Goal: Entertainment & Leisure: Consume media (video, audio)

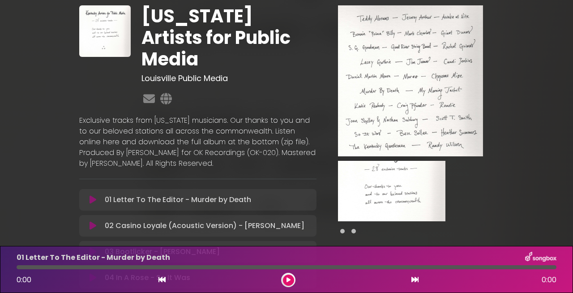
scroll to position [32, 0]
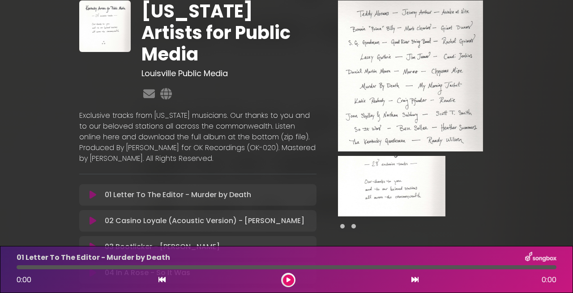
click at [90, 190] on icon at bounding box center [93, 194] width 7 height 9
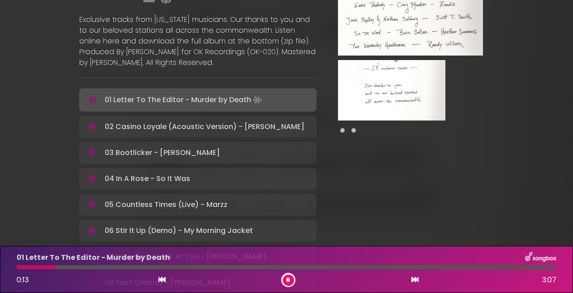
scroll to position [144, 0]
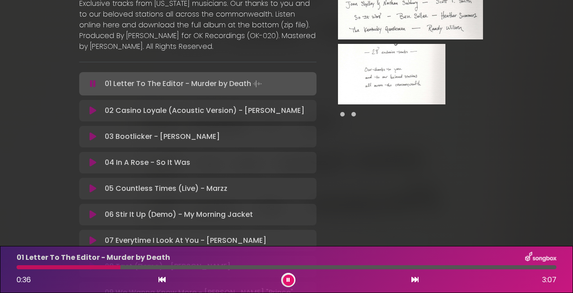
click at [94, 106] on icon at bounding box center [93, 110] width 7 height 9
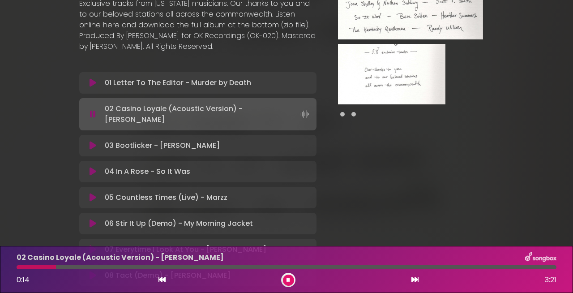
click at [95, 141] on icon at bounding box center [93, 145] width 7 height 9
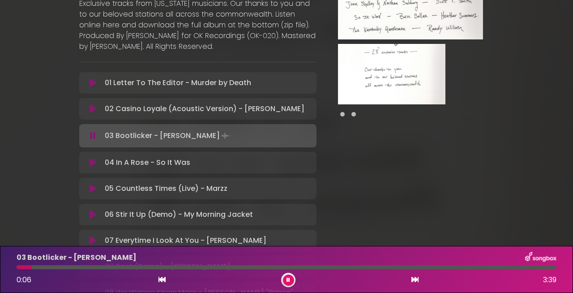
click at [88, 266] on div at bounding box center [287, 267] width 540 height 4
click at [88, 158] on button at bounding box center [93, 162] width 17 height 9
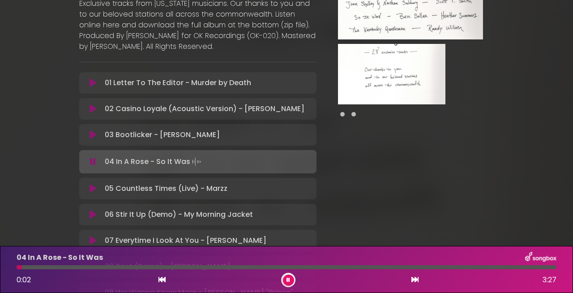
click at [148, 266] on div at bounding box center [287, 267] width 540 height 4
click at [227, 267] on div at bounding box center [287, 267] width 540 height 4
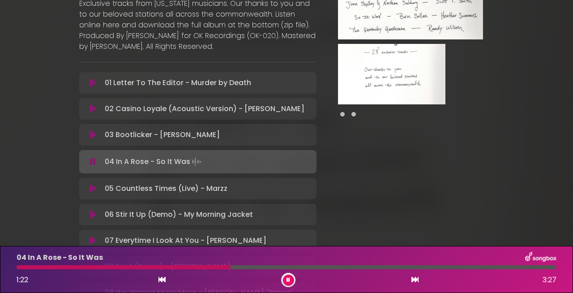
click at [94, 184] on icon at bounding box center [93, 188] width 7 height 9
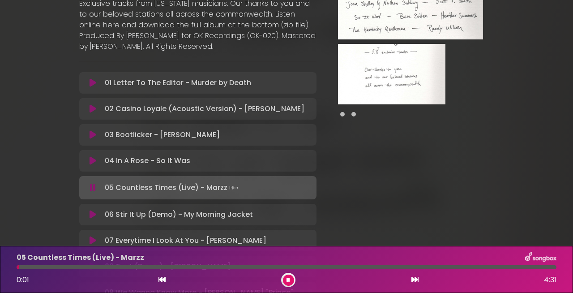
click at [161, 268] on div at bounding box center [287, 267] width 540 height 4
click at [254, 267] on div at bounding box center [287, 267] width 540 height 4
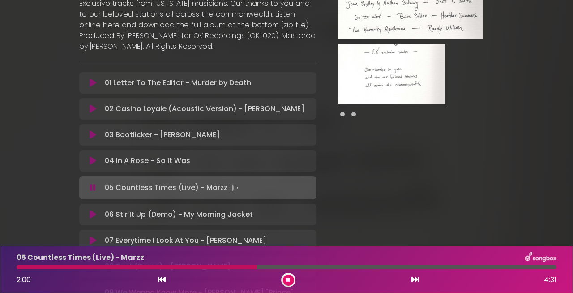
click at [94, 210] on icon at bounding box center [93, 214] width 7 height 9
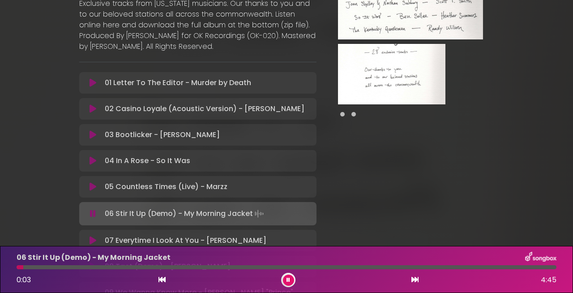
click at [123, 267] on div at bounding box center [287, 267] width 540 height 4
click at [313, 268] on div at bounding box center [287, 267] width 540 height 4
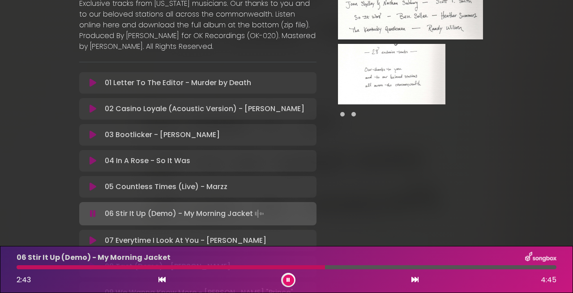
click at [438, 269] on div at bounding box center [287, 267] width 540 height 4
click at [159, 235] on p "07 Everytime I Look At You - [PERSON_NAME] Loading Track..." at bounding box center [186, 240] width 162 height 11
click at [90, 236] on icon at bounding box center [93, 240] width 7 height 9
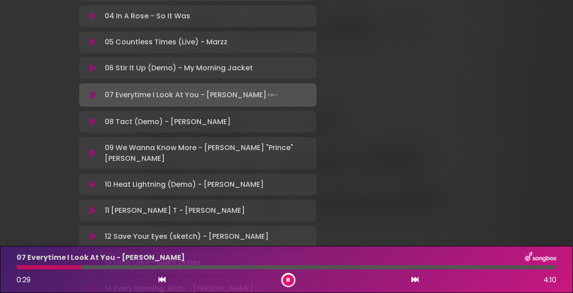
scroll to position [289, 0]
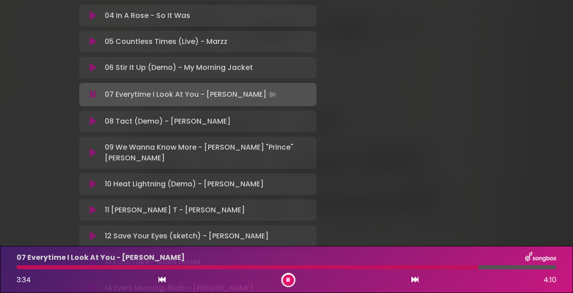
click at [93, 148] on icon at bounding box center [93, 152] width 7 height 9
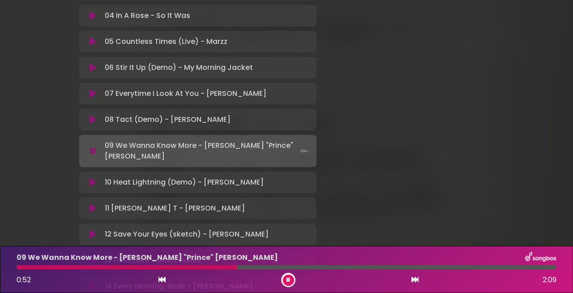
click at [95, 178] on icon at bounding box center [93, 182] width 7 height 9
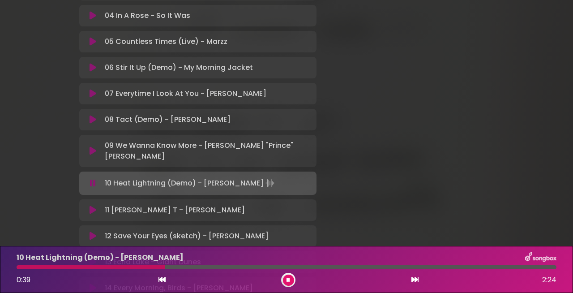
click at [165, 268] on div at bounding box center [287, 267] width 540 height 4
click at [247, 269] on div at bounding box center [287, 267] width 540 height 4
click at [320, 268] on div at bounding box center [287, 267] width 540 height 4
click at [93, 206] on icon at bounding box center [93, 210] width 7 height 9
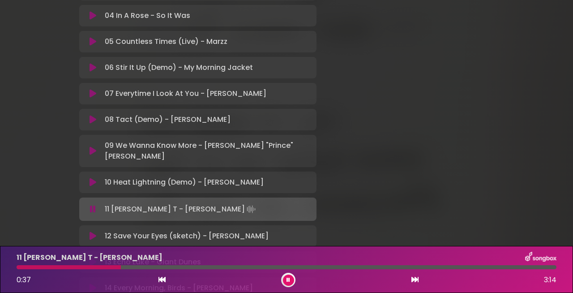
click at [96, 231] on icon at bounding box center [93, 235] width 7 height 9
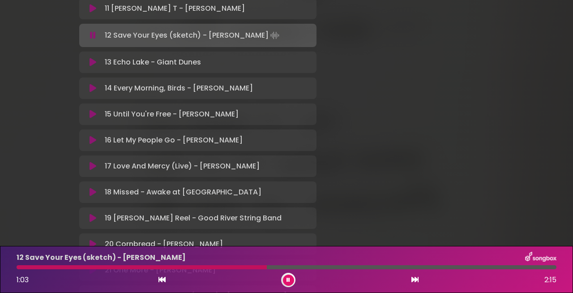
scroll to position [500, 0]
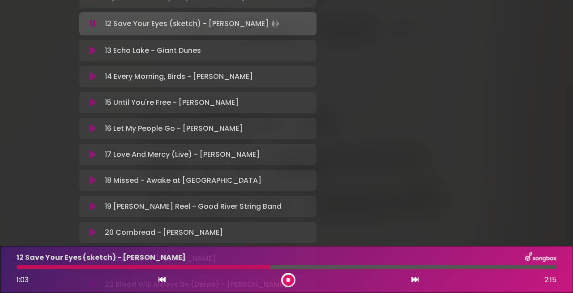
click at [130, 123] on p "16 Let My People Go - [PERSON_NAME] Loading Track..." at bounding box center [174, 128] width 138 height 11
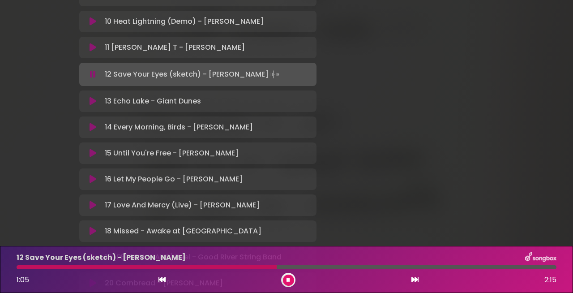
scroll to position [446, 0]
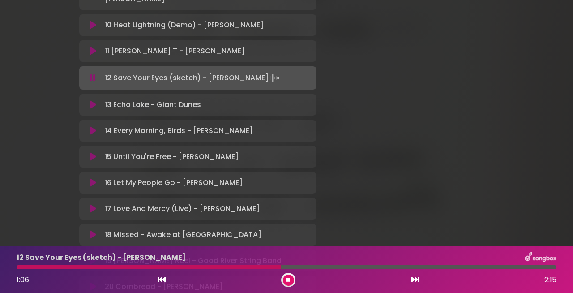
click at [90, 100] on icon at bounding box center [93, 104] width 7 height 9
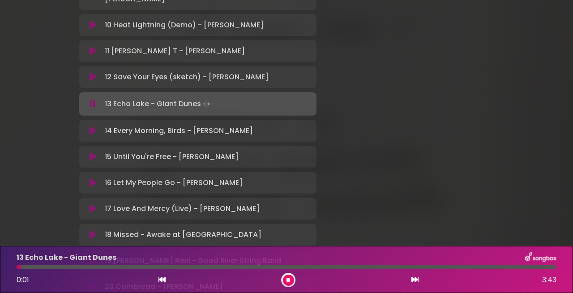
click at [168, 267] on div at bounding box center [287, 267] width 540 height 4
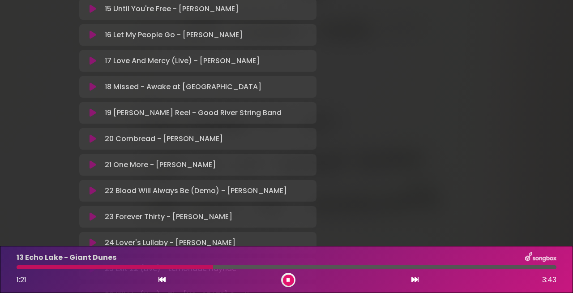
scroll to position [591, 0]
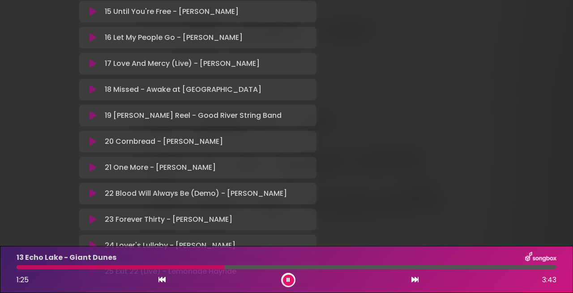
click at [94, 163] on icon at bounding box center [93, 167] width 7 height 9
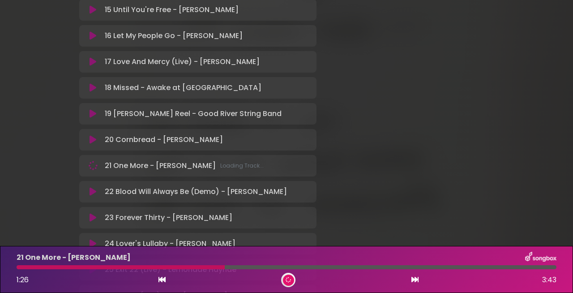
scroll to position [589, 0]
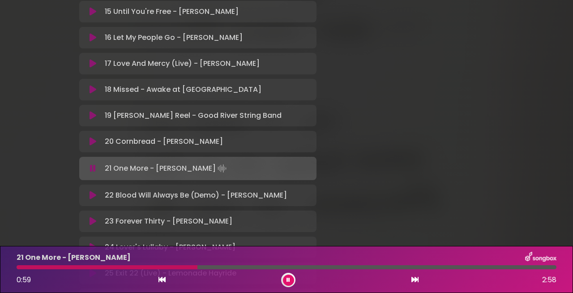
click at [91, 191] on icon at bounding box center [93, 195] width 7 height 9
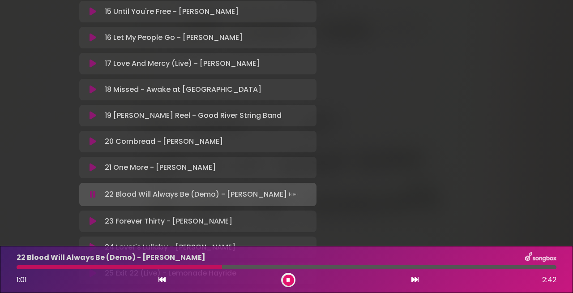
click at [93, 217] on icon at bounding box center [93, 221] width 7 height 9
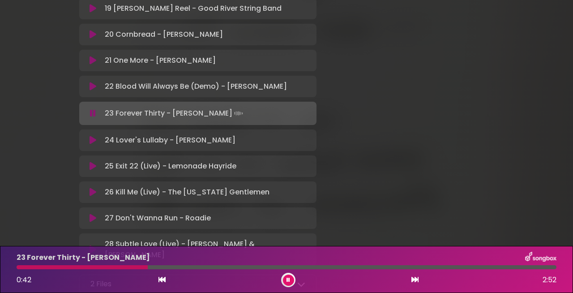
scroll to position [697, 0]
click at [92, 244] on icon at bounding box center [93, 248] width 7 height 9
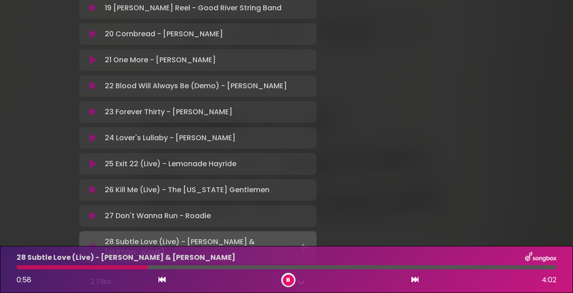
click at [93, 133] on icon at bounding box center [93, 137] width 7 height 9
